Goal: Task Accomplishment & Management: Complete application form

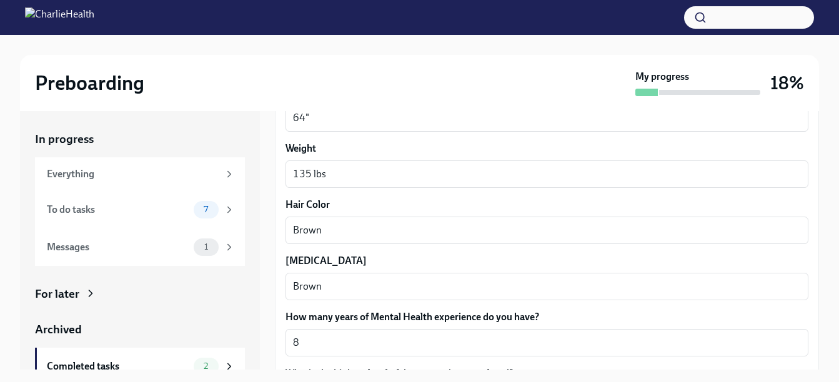
scroll to position [1206, 0]
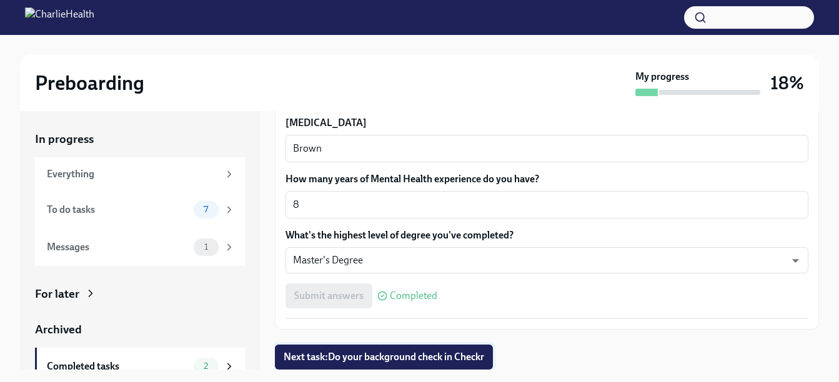
click at [372, 358] on span "Next task : Do your background check in Checkr" at bounding box center [384, 357] width 201 height 12
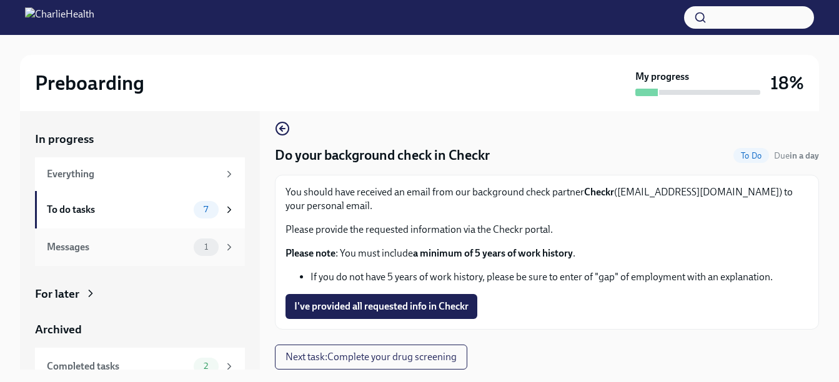
scroll to position [53, 0]
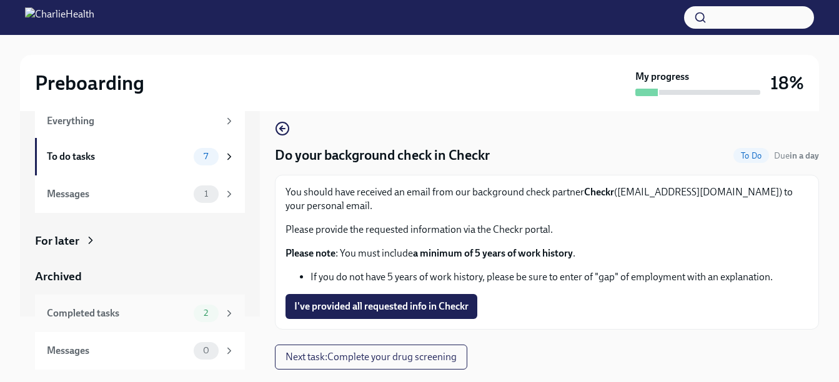
click at [103, 323] on div "Completed tasks 2" at bounding box center [140, 313] width 210 height 37
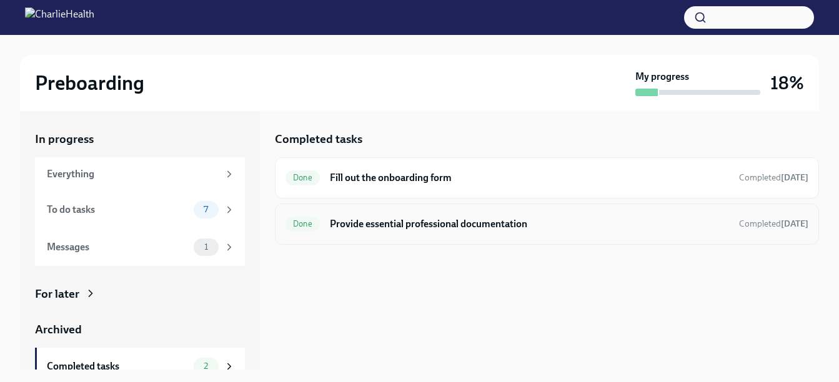
click at [480, 227] on h6 "Provide essential professional documentation" at bounding box center [529, 224] width 399 height 14
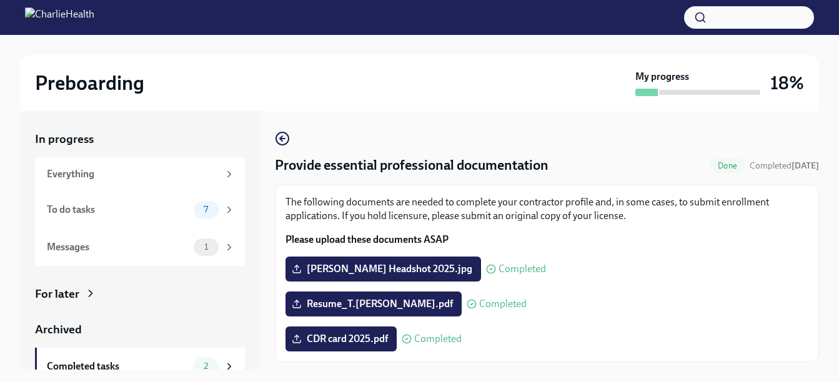
scroll to position [32, 0]
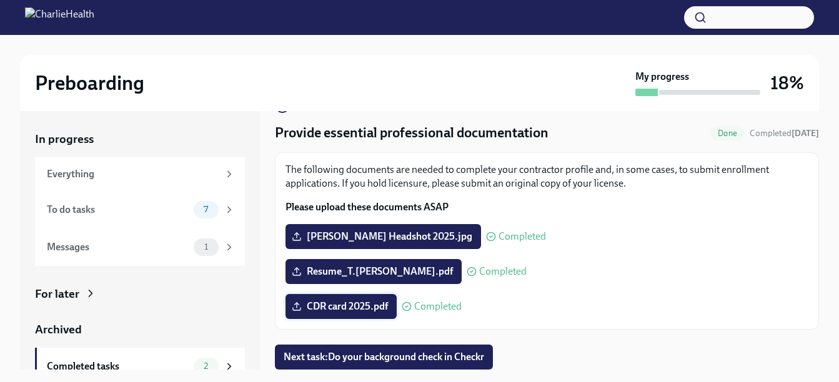
click at [323, 309] on span "CDR card 2025.pdf" at bounding box center [341, 306] width 94 height 12
click at [0, 0] on input "CDR card 2025.pdf" at bounding box center [0, 0] width 0 height 0
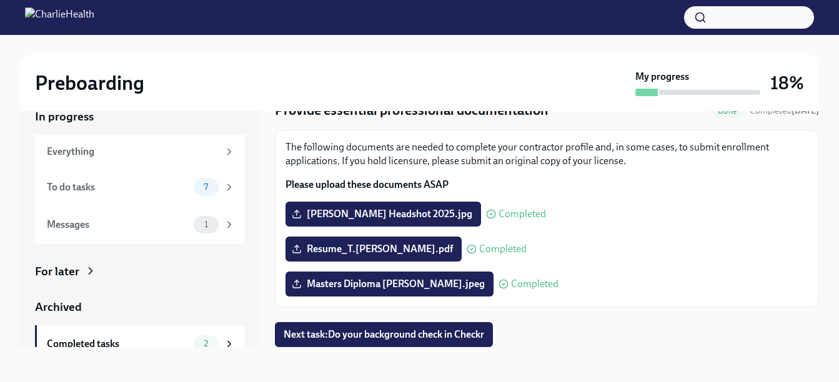
scroll to position [22, 0]
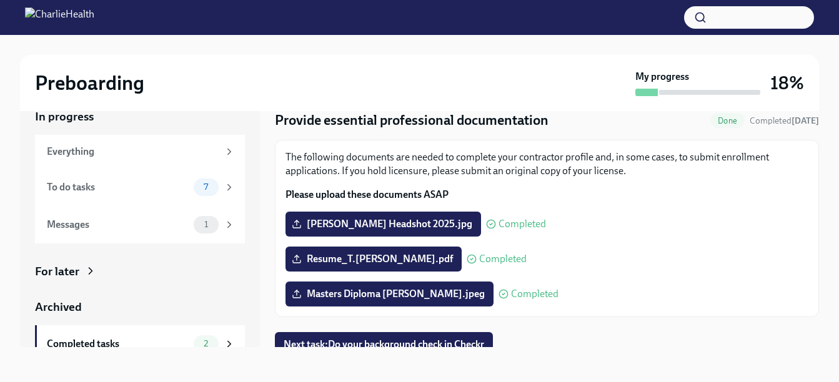
drag, startPoint x: 399, startPoint y: 288, endPoint x: 713, endPoint y: 299, distance: 315.0
click at [713, 299] on div "Masters Diploma [PERSON_NAME].jpeg Completed" at bounding box center [546, 294] width 523 height 25
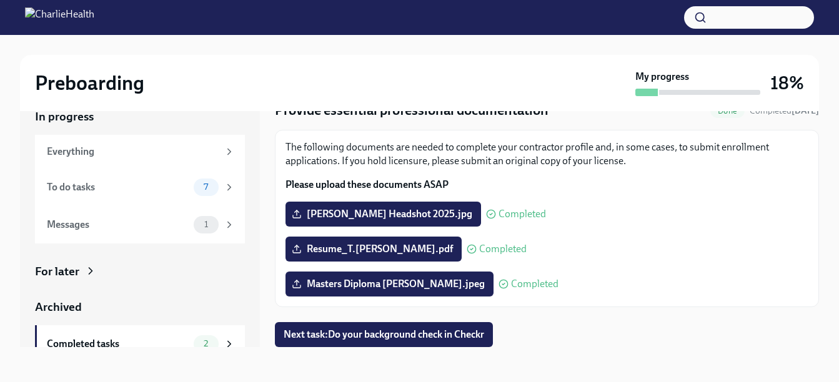
scroll to position [32, 0]
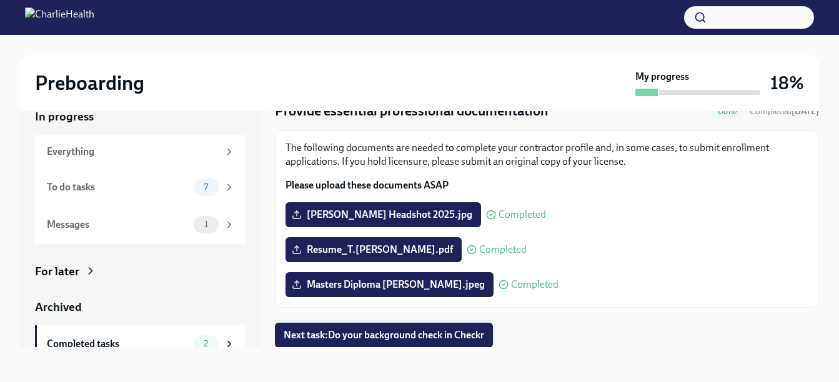
click at [401, 335] on span "Next task : Do your background check in Checkr" at bounding box center [384, 335] width 201 height 12
